Goal: Find specific page/section: Find specific page/section

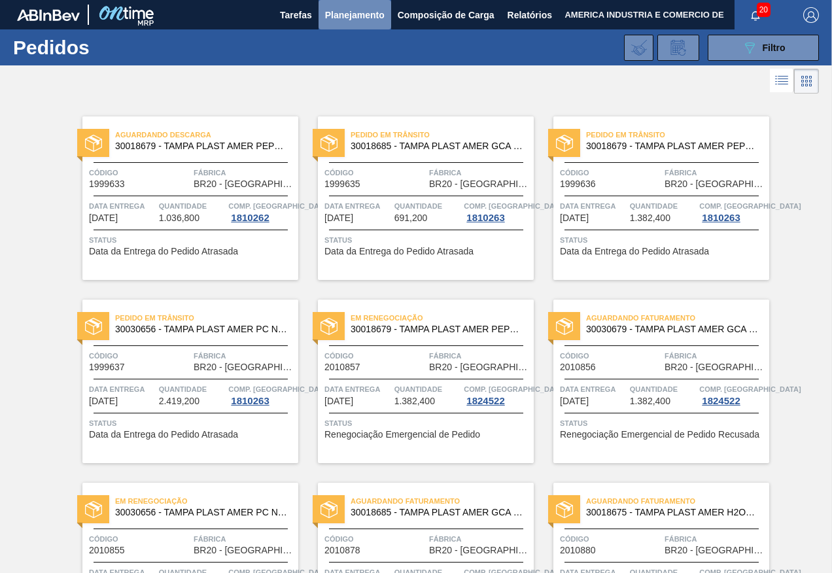
click at [358, 16] on span "Planejamento" at bounding box center [355, 15] width 60 height 16
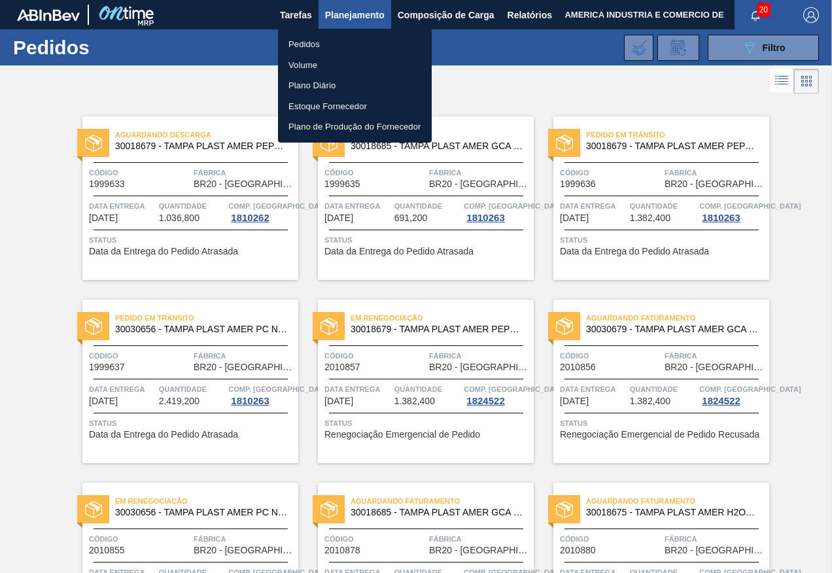
click at [300, 41] on li "Pedidos" at bounding box center [355, 44] width 154 height 21
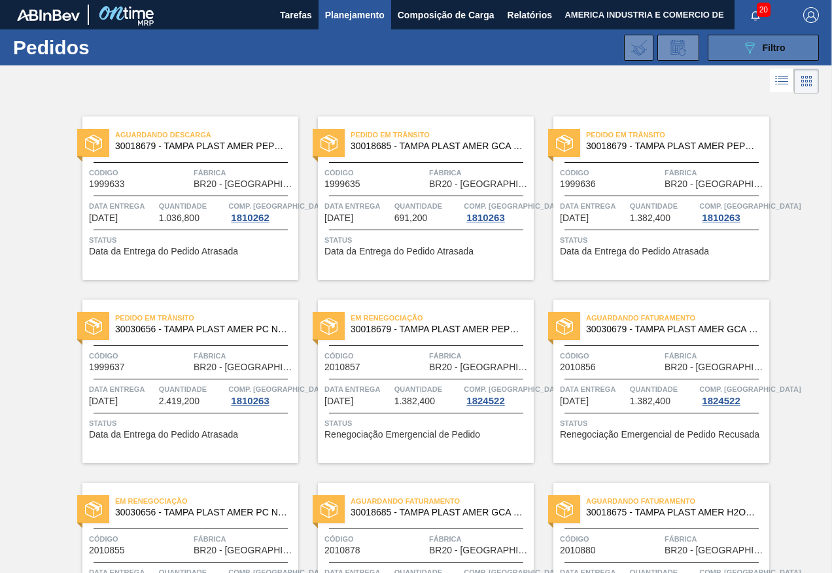
click at [735, 53] on button "089F7B8B-B2A5-4AFE-B5C0-19BA573D28AC Filtro" at bounding box center [763, 48] width 111 height 26
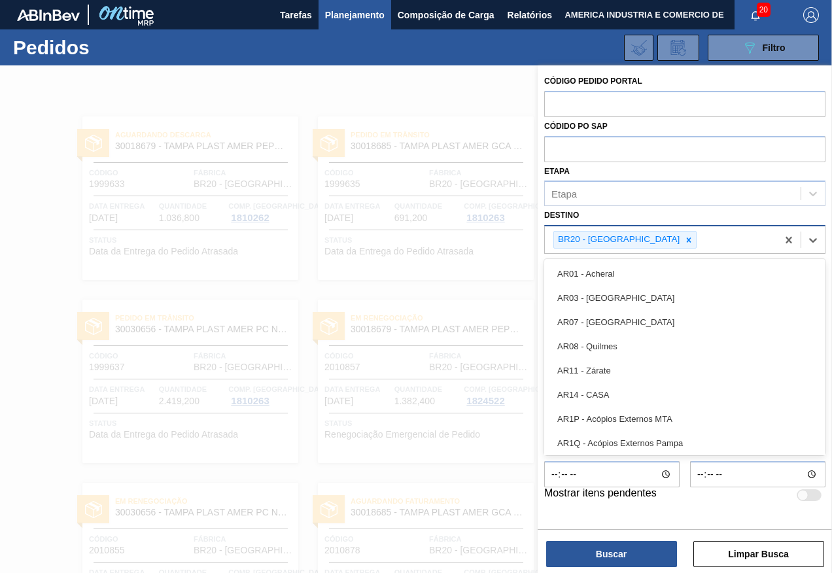
click at [655, 235] on div "BR20 - [GEOGRAPHIC_DATA]" at bounding box center [661, 239] width 232 height 27
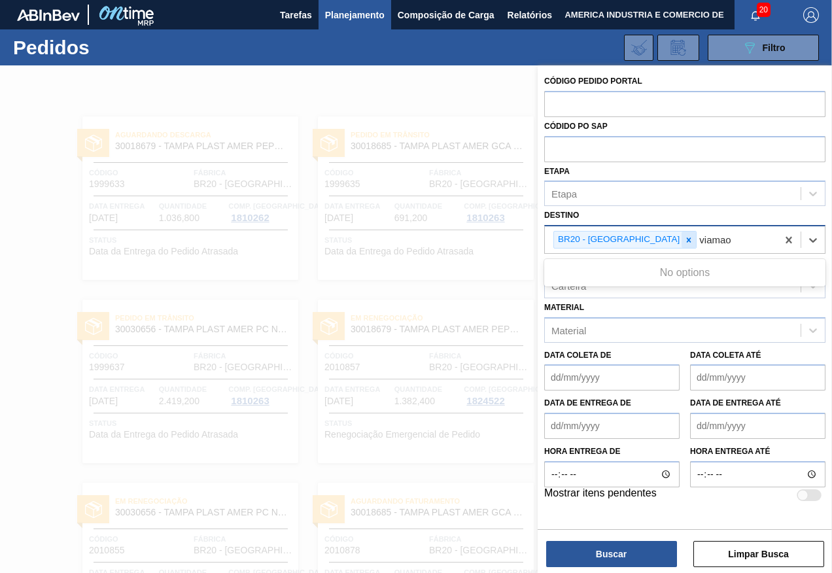
click at [684, 243] on icon at bounding box center [688, 240] width 9 height 9
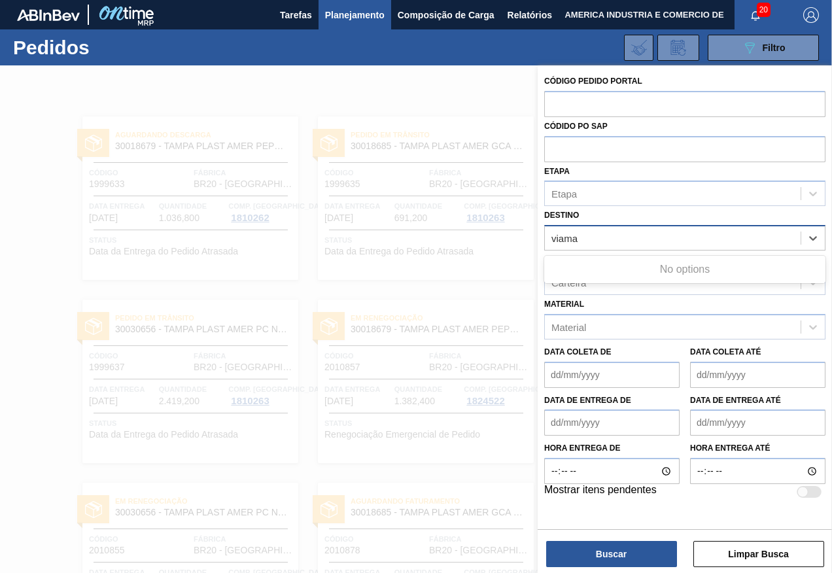
type input "viam"
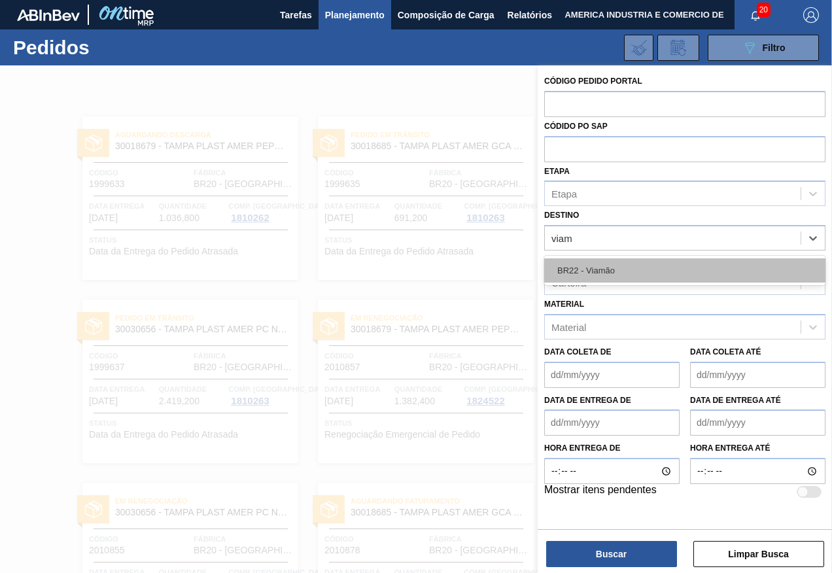
click at [595, 273] on div "BR22 - Viamão" at bounding box center [684, 270] width 281 height 24
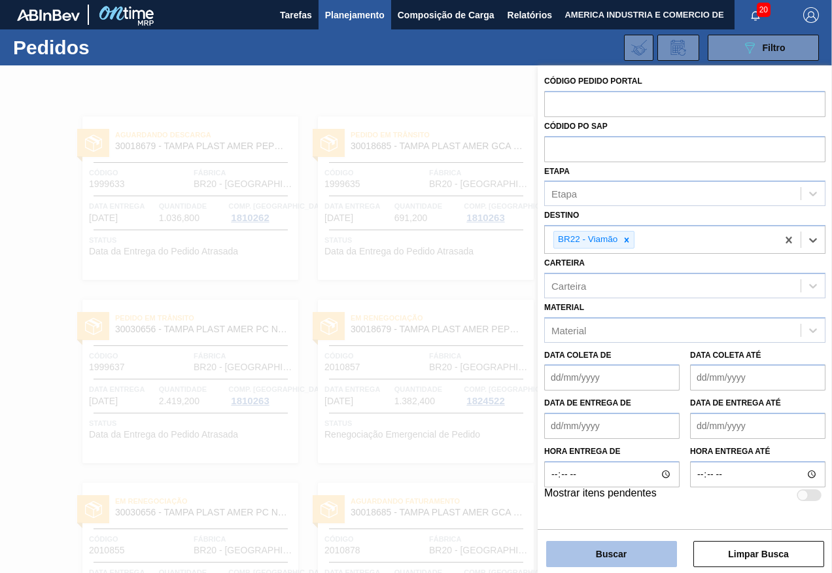
click at [634, 550] on button "Buscar" at bounding box center [611, 554] width 131 height 26
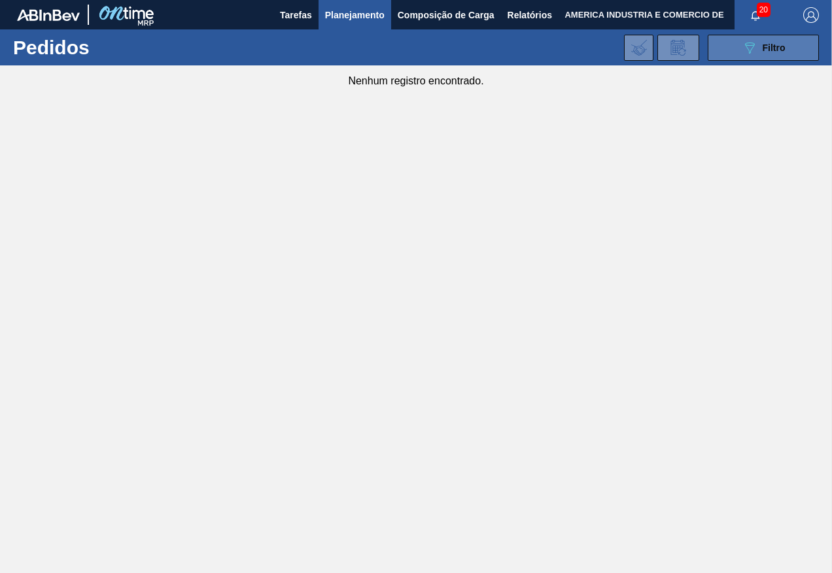
click at [747, 47] on icon at bounding box center [750, 48] width 10 height 11
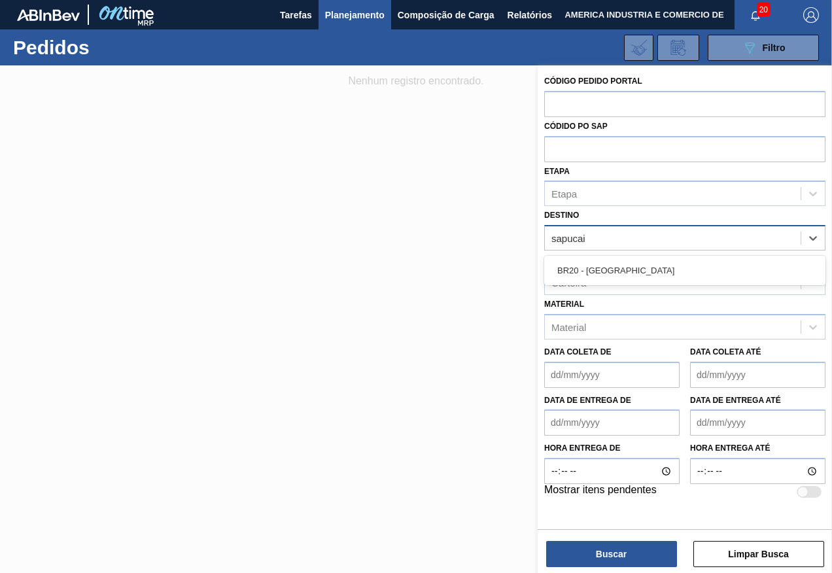
type input "sapucaia"
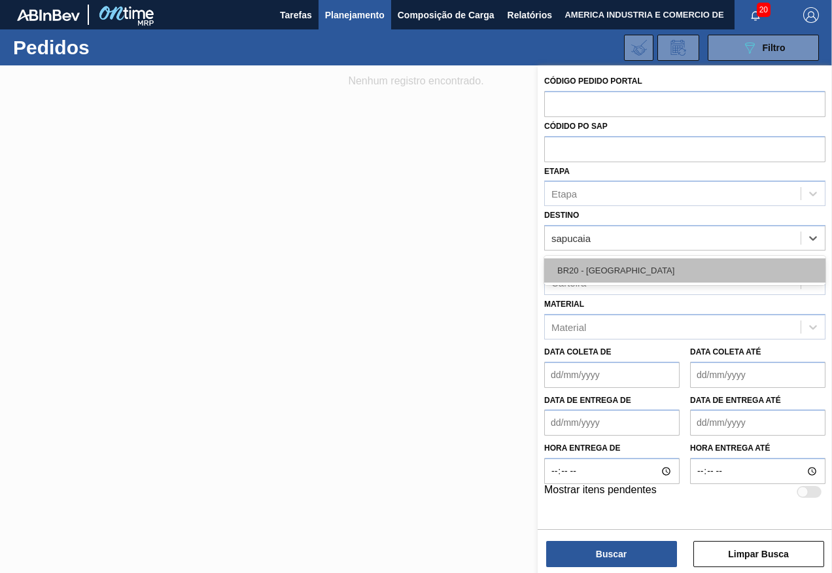
click at [648, 269] on div "BR20 - [GEOGRAPHIC_DATA]" at bounding box center [684, 270] width 281 height 24
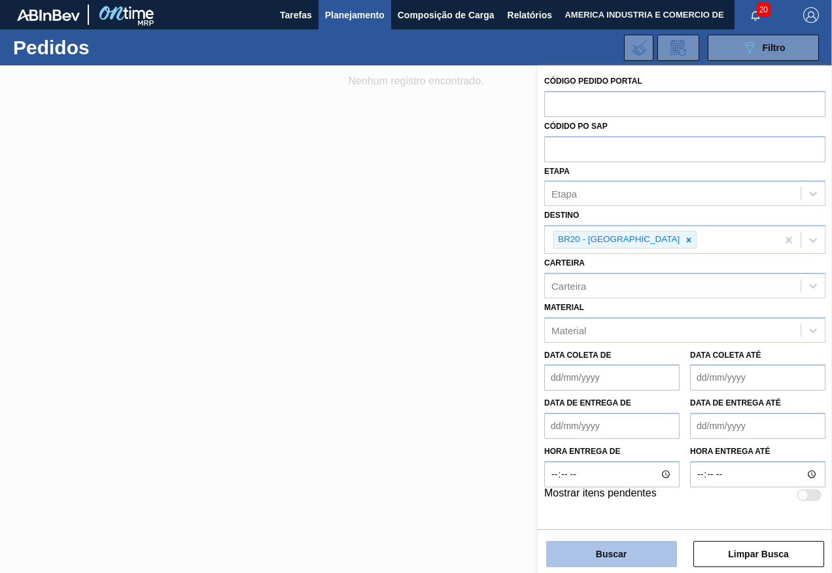
click at [615, 558] on button "Buscar" at bounding box center [611, 554] width 131 height 26
